Goal: Task Accomplishment & Management: Manage account settings

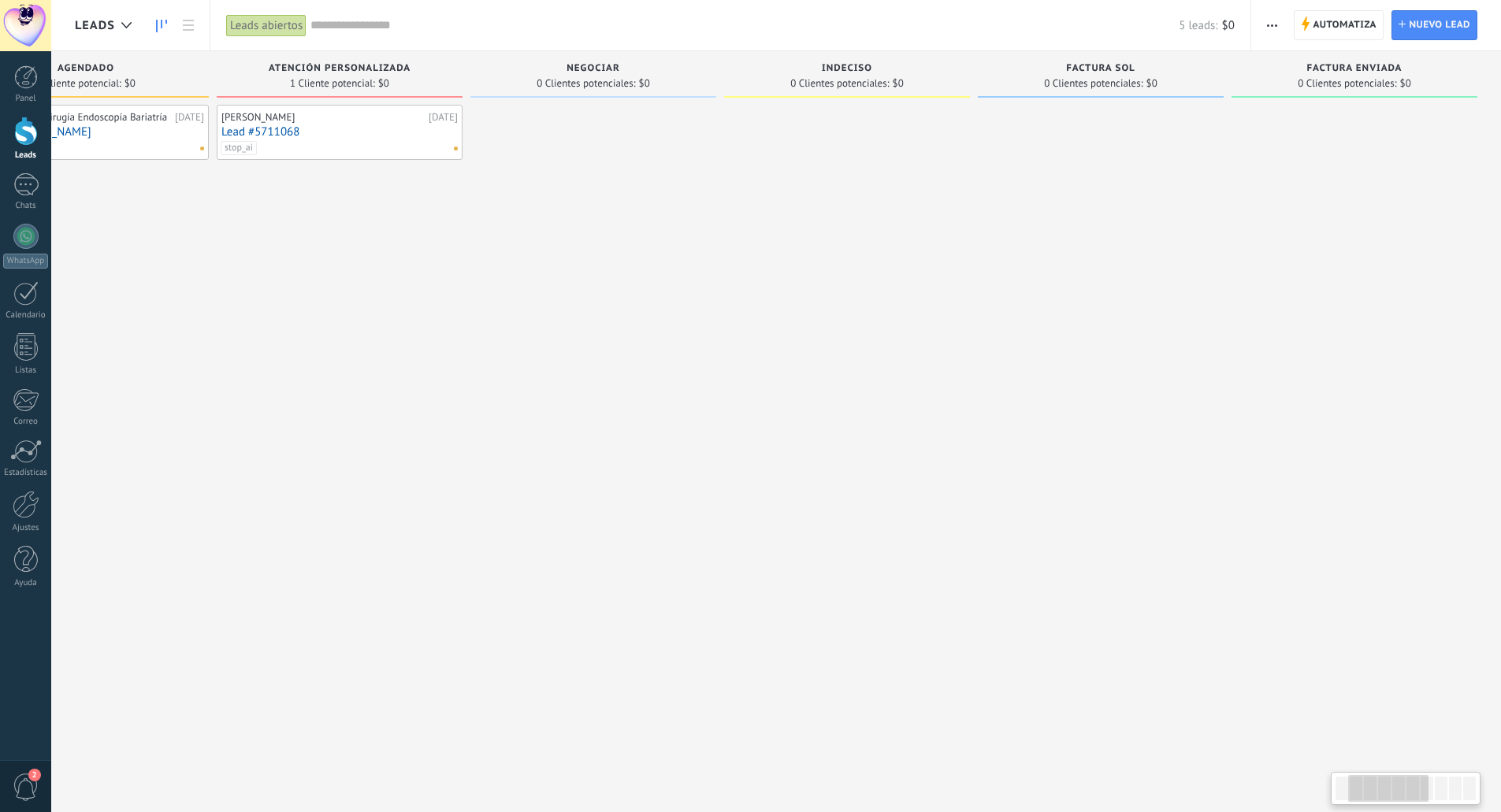
scroll to position [0, 8]
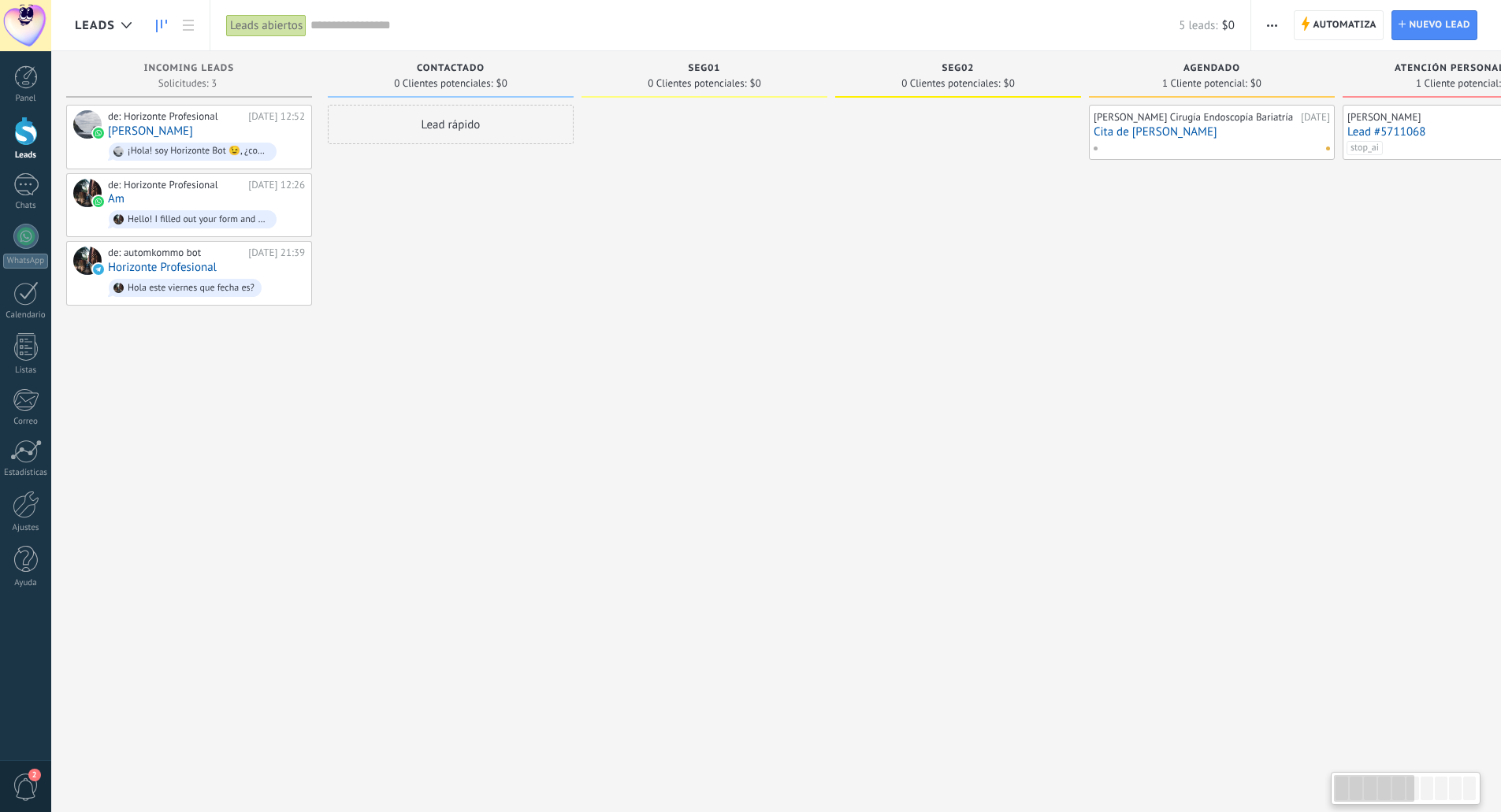
drag, startPoint x: 1107, startPoint y: 394, endPoint x: 223, endPoint y: 393, distance: 884.0
click at [267, 396] on div "de: Horizonte Profesional 26.09.2025 12:52 David ¡Hola! soy Horizonte Bot 😉, ¿c…" at bounding box center [197, 407] width 245 height 606
